Goal: Task Accomplishment & Management: Use online tool/utility

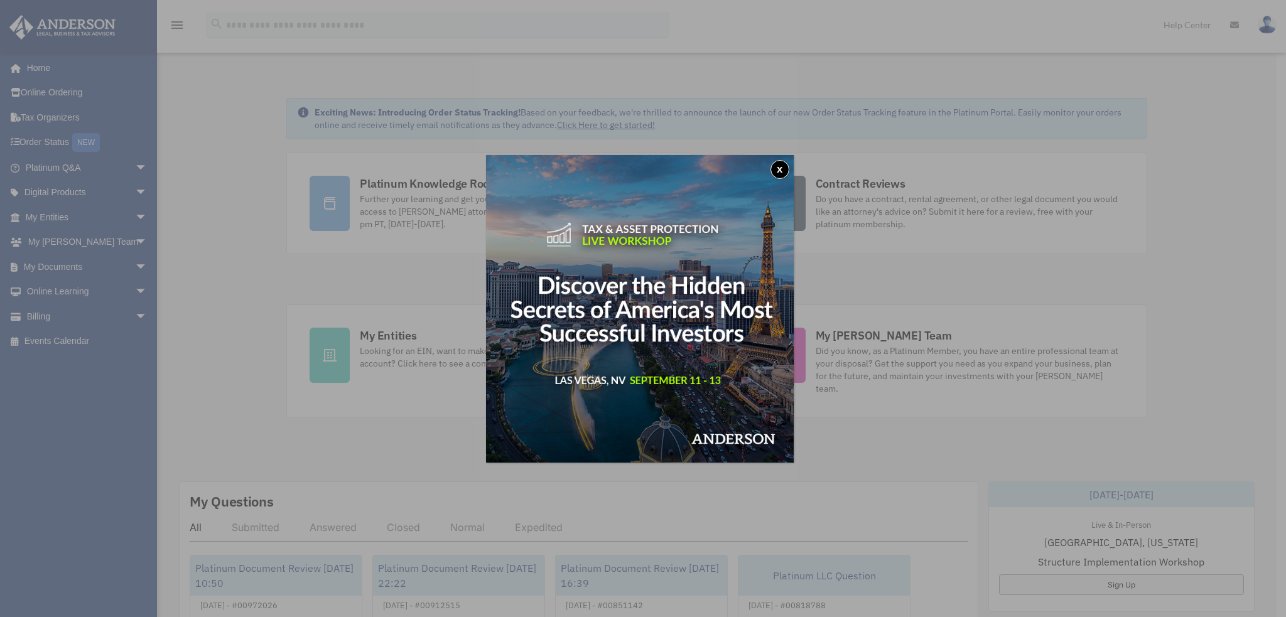
drag, startPoint x: 785, startPoint y: 173, endPoint x: 790, endPoint y: 166, distance: 7.7
click at [785, 173] on button "x" at bounding box center [780, 169] width 19 height 19
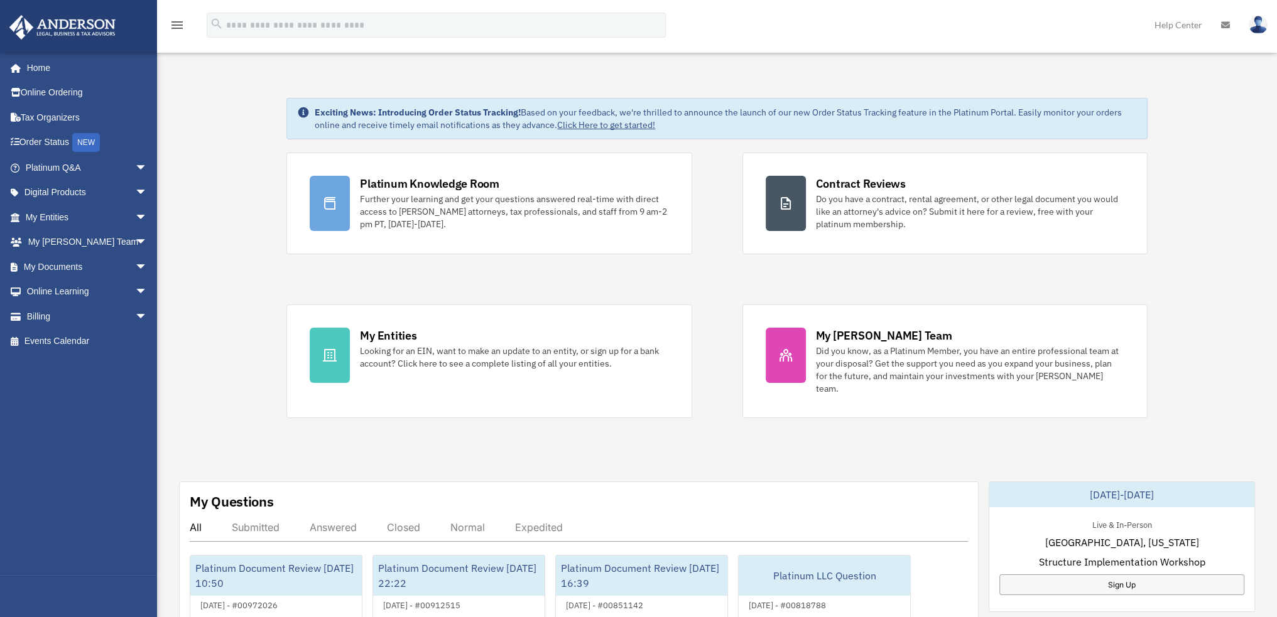
click at [1259, 24] on img at bounding box center [1258, 25] width 19 height 18
click at [135, 268] on span "arrow_drop_down" at bounding box center [147, 267] width 25 height 26
click at [80, 298] on link "Box" at bounding box center [92, 292] width 149 height 25
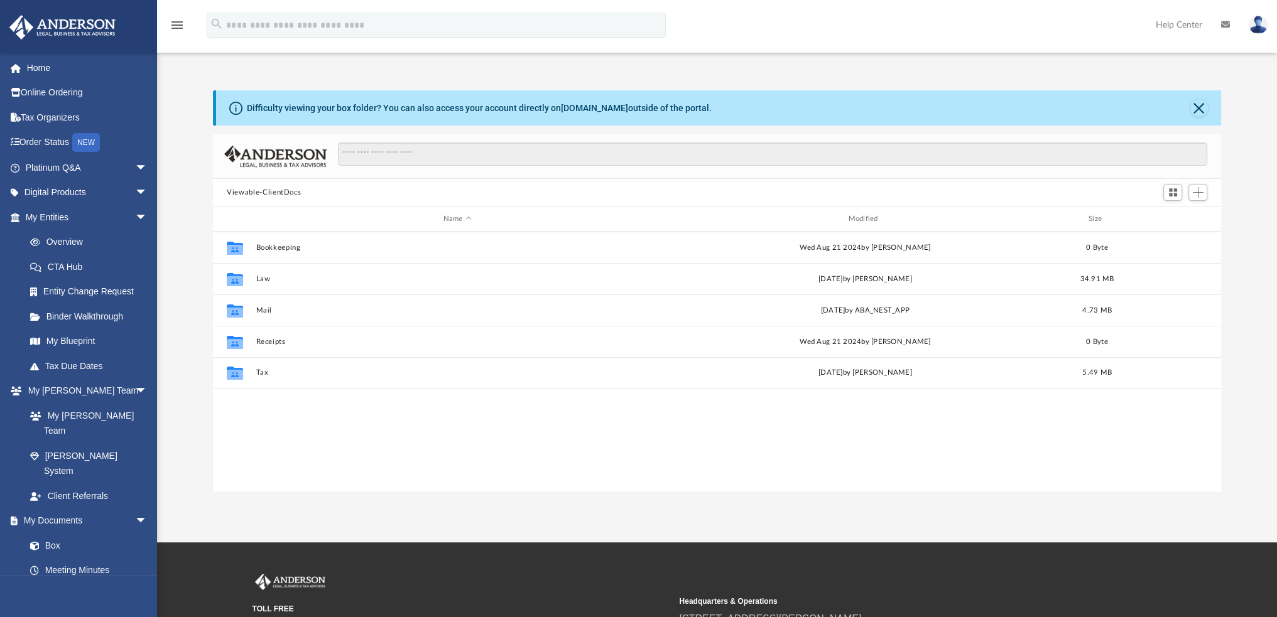
scroll to position [276, 998]
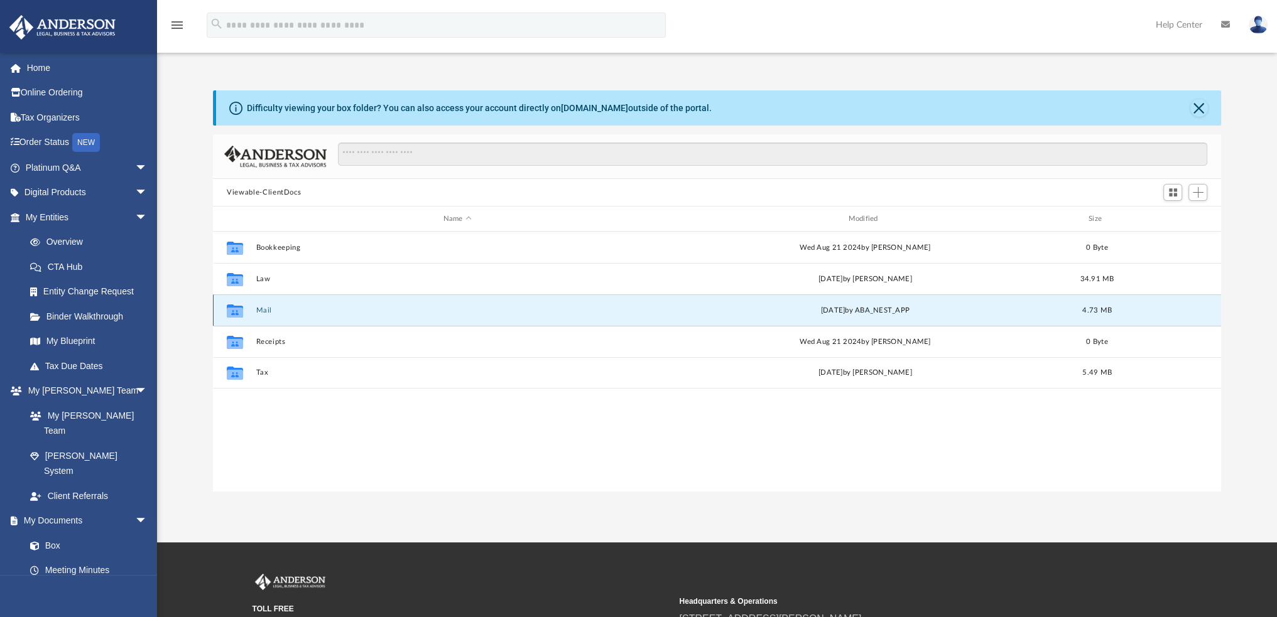
click at [262, 308] on button "Mail" at bounding box center [457, 311] width 403 height 8
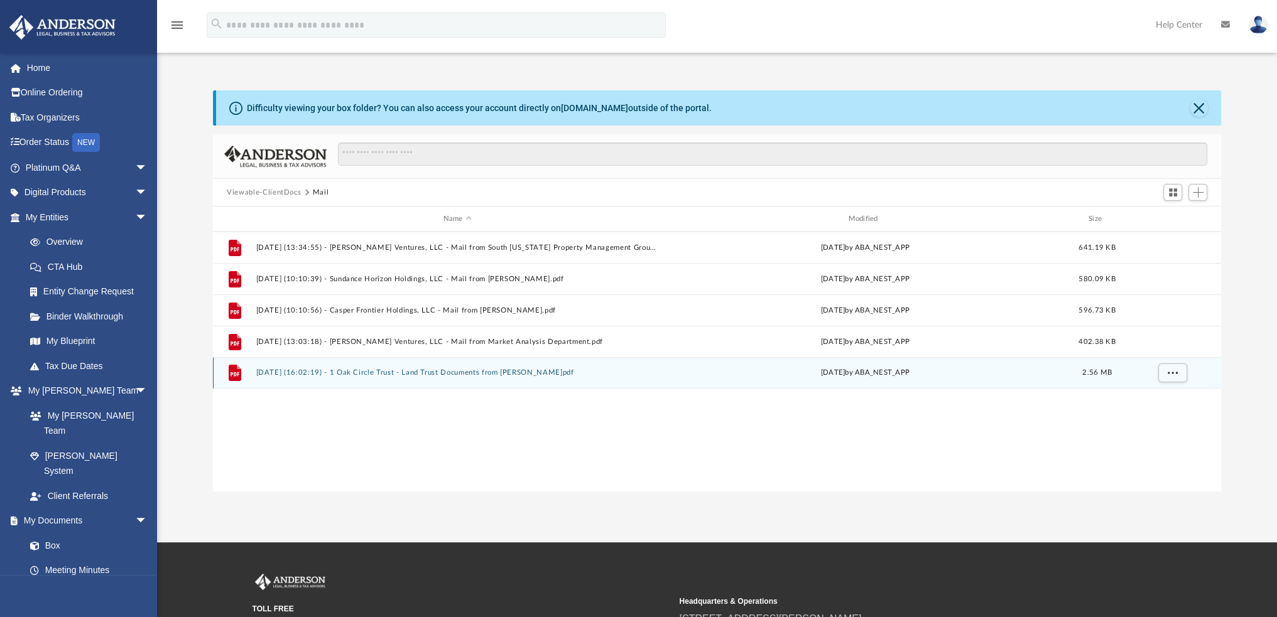
click at [546, 371] on button "2025.09.02 (16:02:19) - 1 Oak Circle Trust - Land Trust Documents from Jimmy H.…" at bounding box center [457, 373] width 403 height 8
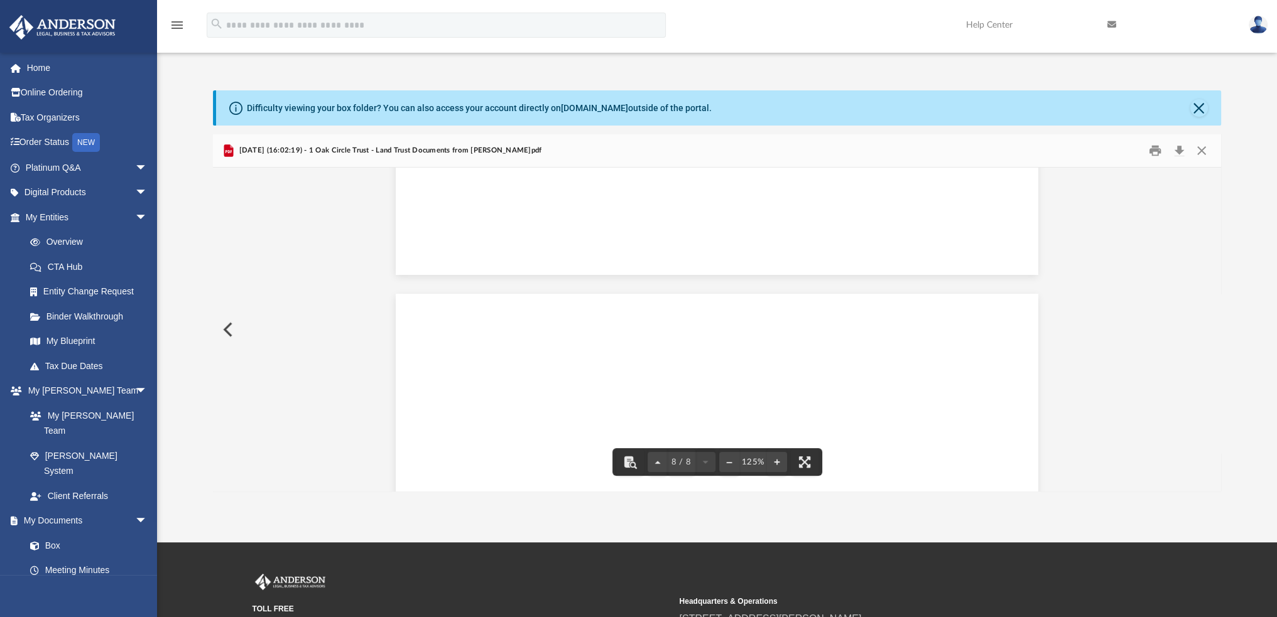
scroll to position [5779, 0]
